Goal: Task Accomplishment & Management: Use online tool/utility

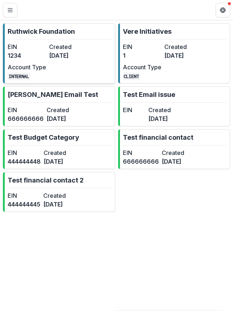
click at [94, 48] on link "[PERSON_NAME] Foundation EIN 1234 Created [DATE] Account Type INTERNAL" at bounding box center [59, 53] width 112 height 60
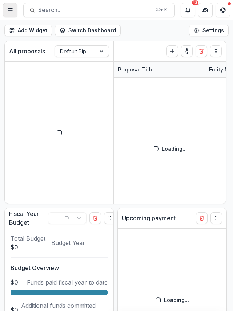
click at [12, 13] on button "Toggle Menu" at bounding box center [10, 10] width 15 height 15
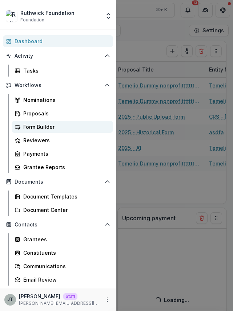
click at [39, 125] on div "Form Builder" at bounding box center [65, 127] width 84 height 8
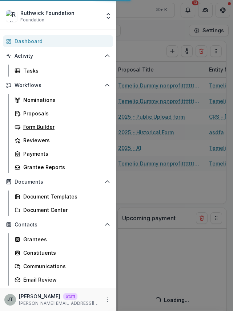
select select "******"
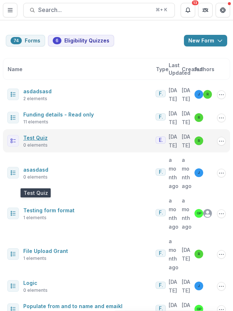
click at [44, 141] on link "Test Quiz" at bounding box center [35, 138] width 24 height 6
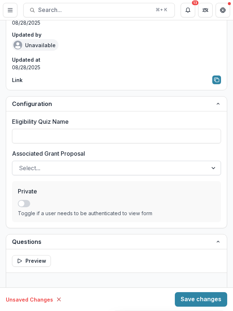
type input "*********"
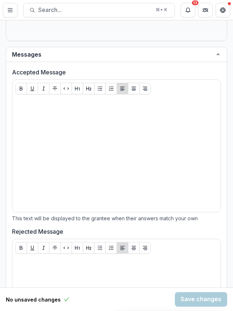
scroll to position [514, 0]
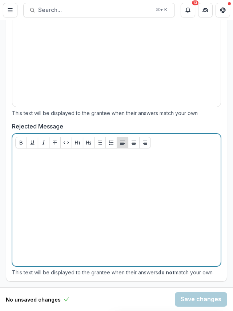
click at [51, 208] on div at bounding box center [116, 208] width 202 height 109
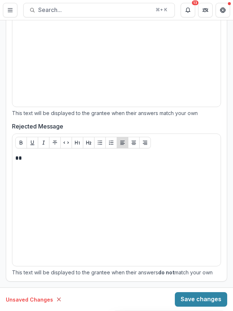
click at [56, 298] on icon at bounding box center [59, 299] width 6 height 6
click at [209, 299] on button "Save changes" at bounding box center [200, 299] width 52 height 15
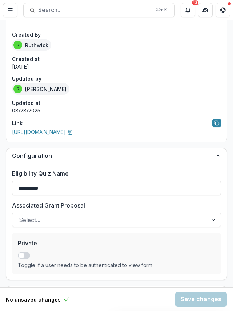
scroll to position [10, 0]
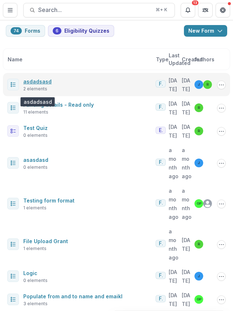
click at [41, 85] on link "asdadsasd" at bounding box center [37, 81] width 28 height 6
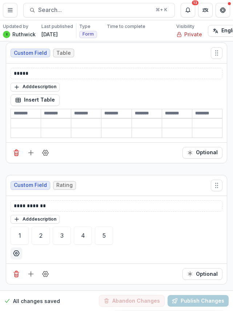
scroll to position [9, 0]
click at [54, 202] on p "**********" at bounding box center [115, 206] width 203 height 8
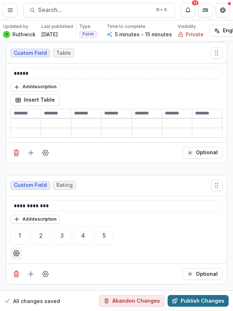
click at [188, 295] on button "Publish Changes" at bounding box center [197, 301] width 61 height 12
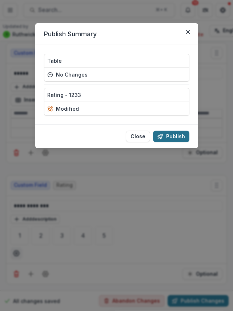
click at [171, 134] on button "Publish" at bounding box center [171, 137] width 36 height 12
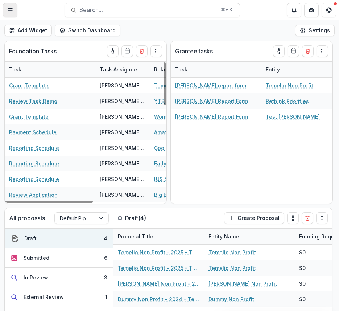
click at [8, 12] on icon "Toggle Menu" at bounding box center [10, 10] width 6 height 6
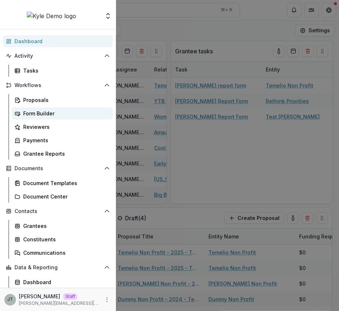
click at [51, 118] on link "Form Builder" at bounding box center [62, 113] width 101 height 12
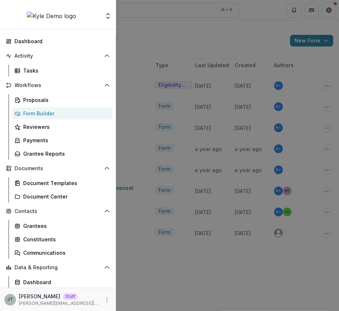
click at [180, 183] on div "Aggregate Analysis Foundations Ruthwick Foundation Vere Initiatives Nonprofits …" at bounding box center [169, 155] width 339 height 311
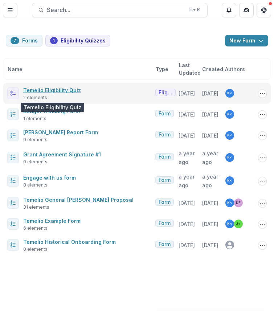
click at [49, 93] on link "Temelio Eligibility Quiz" at bounding box center [52, 90] width 58 height 6
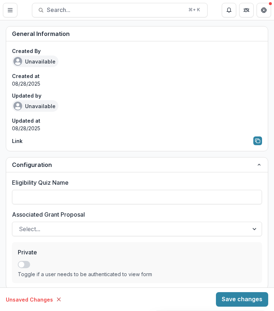
type input "**********"
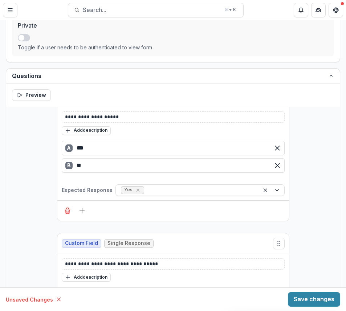
scroll to position [237, 0]
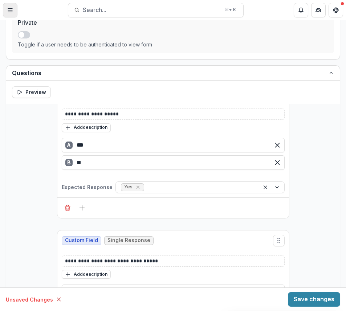
click at [8, 6] on button "Toggle Menu" at bounding box center [10, 10] width 15 height 15
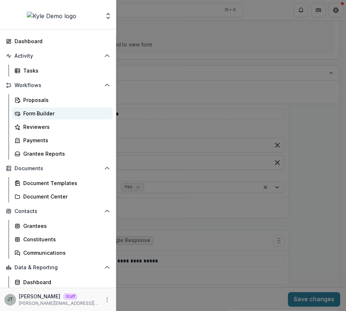
click at [53, 116] on div "Form Builder" at bounding box center [65, 114] width 84 height 8
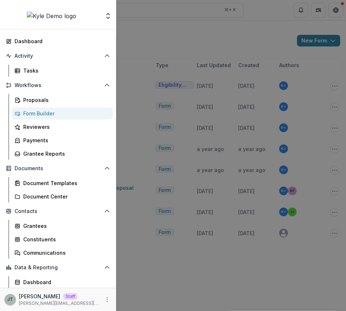
click at [167, 29] on div "Aggregate Analysis Foundations Ruthwick Foundation Vere Initiatives Nonprofits …" at bounding box center [173, 155] width 346 height 311
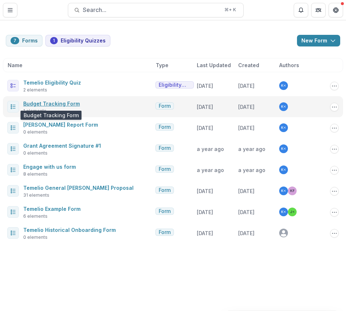
click at [66, 102] on link "Budget Tracking Form" at bounding box center [51, 103] width 57 height 6
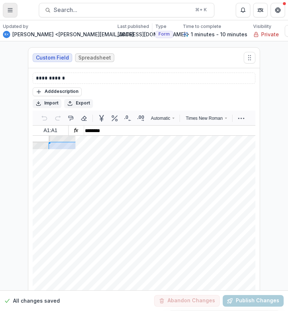
click at [8, 10] on line "Toggle Menu" at bounding box center [10, 10] width 4 height 0
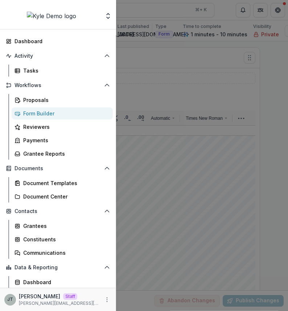
click at [51, 118] on link "Form Builder" at bounding box center [62, 113] width 101 height 12
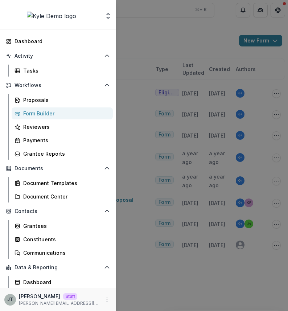
click at [156, 37] on div "Aggregate Analysis Foundations Ruthwick Foundation Vere Initiatives Nonprofits …" at bounding box center [144, 155] width 288 height 311
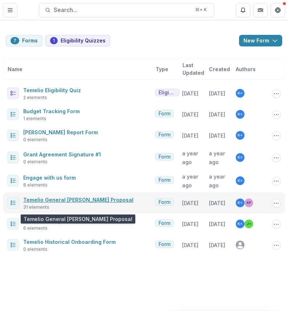
click at [54, 203] on link "Temelio General Grant Proposal" at bounding box center [78, 200] width 110 height 6
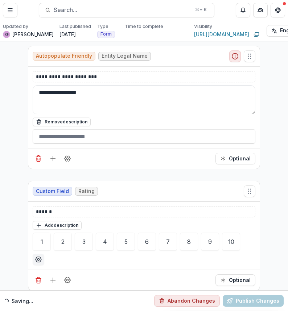
scroll to position [206, 0]
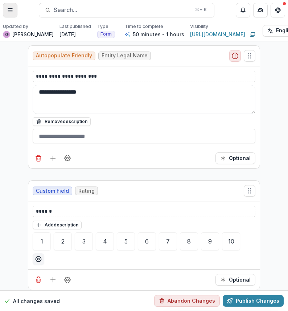
click at [7, 11] on icon "Toggle Menu" at bounding box center [10, 10] width 6 height 6
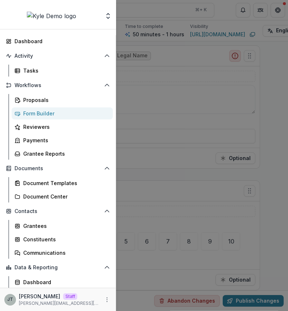
click at [133, 81] on div "Aggregate Analysis Foundations Ruthwick Foundation Vere Initiatives Nonprofits …" at bounding box center [144, 155] width 288 height 311
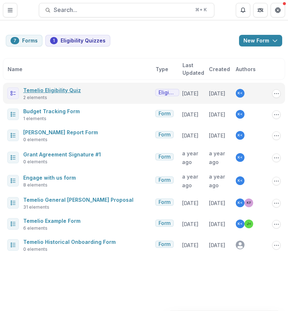
click at [66, 91] on link "Temelio Eligibility Quiz" at bounding box center [52, 90] width 58 height 6
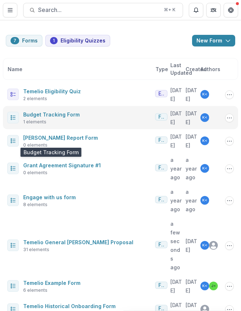
click at [48, 119] on span "Budget Tracking Form" at bounding box center [51, 114] width 57 height 9
click at [48, 118] on link "Budget Tracking Form" at bounding box center [51, 114] width 57 height 6
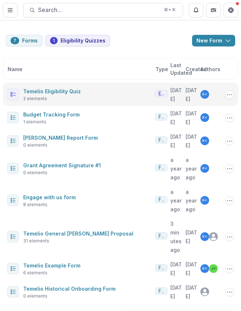
click at [87, 106] on div "Temelio Eligibility Quiz 2 elements Eligibility Quiz 4 months ago 4 months ago …" at bounding box center [120, 94] width 235 height 23
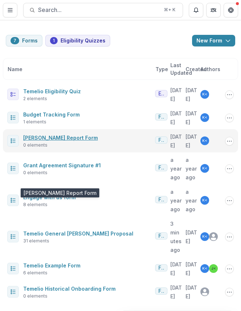
click at [72, 141] on link "Temelio Grant Report Form" at bounding box center [60, 138] width 75 height 6
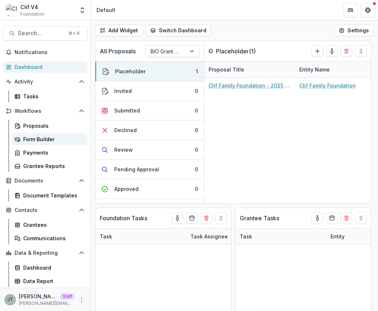
click at [46, 137] on div "Form Builder" at bounding box center [52, 139] width 58 height 8
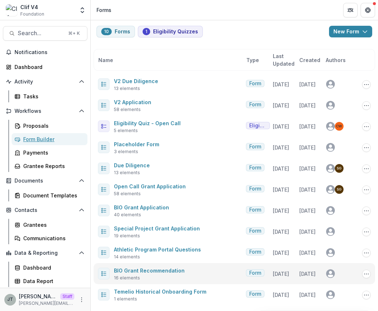
scroll to position [33, 0]
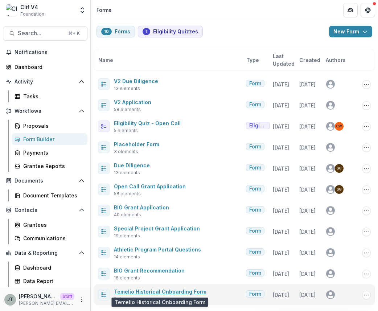
click at [186, 289] on link "Temelio Historical Onboarding Form" at bounding box center [160, 291] width 93 height 6
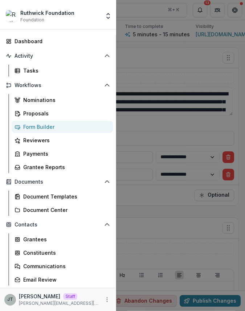
scroll to position [249, 0]
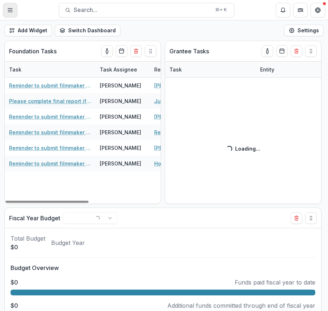
click at [12, 9] on icon "Toggle Menu" at bounding box center [10, 10] width 6 height 6
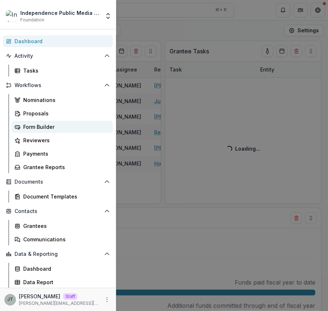
click at [51, 126] on div "Form Builder" at bounding box center [65, 127] width 84 height 8
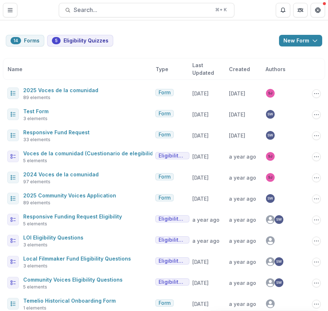
click at [186, 31] on div "14 Forms 5 Eligibility Quizzes New Form New Eligibility Quiz New Form Name Type…" at bounding box center [164, 254] width 328 height 468
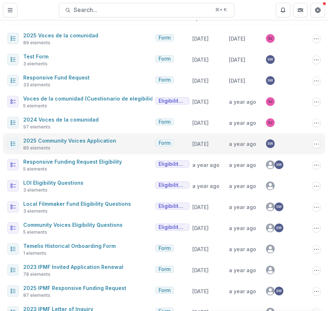
scroll to position [55, 0]
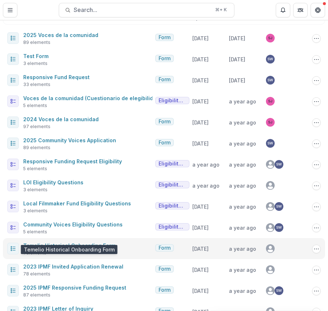
click at [100, 242] on link "Temelio Historical Onboarding Form" at bounding box center [69, 245] width 93 height 6
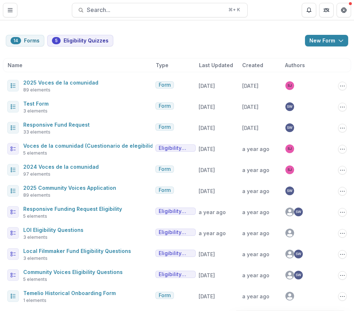
click at [131, 42] on div "14 Forms 5 Eligibility Quizzes New Form New Eligibility Quiz New Form" at bounding box center [177, 41] width 342 height 12
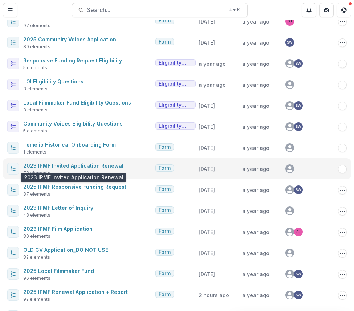
click at [70, 166] on link "2023 IPMF Invited Application Renewal" at bounding box center [73, 166] width 100 height 6
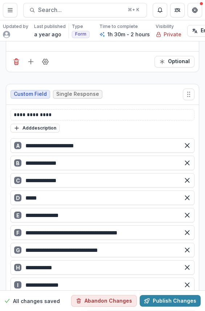
scroll to position [4829, 0]
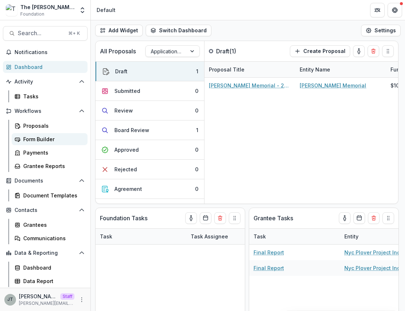
click at [41, 140] on div "Form Builder" at bounding box center [52, 139] width 58 height 8
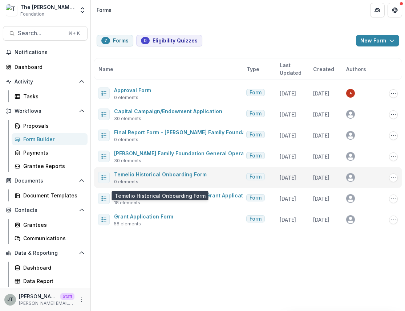
click at [164, 177] on link "Temelio Historical Onboarding Form" at bounding box center [160, 174] width 93 height 6
